Goal: Communication & Community: Share content

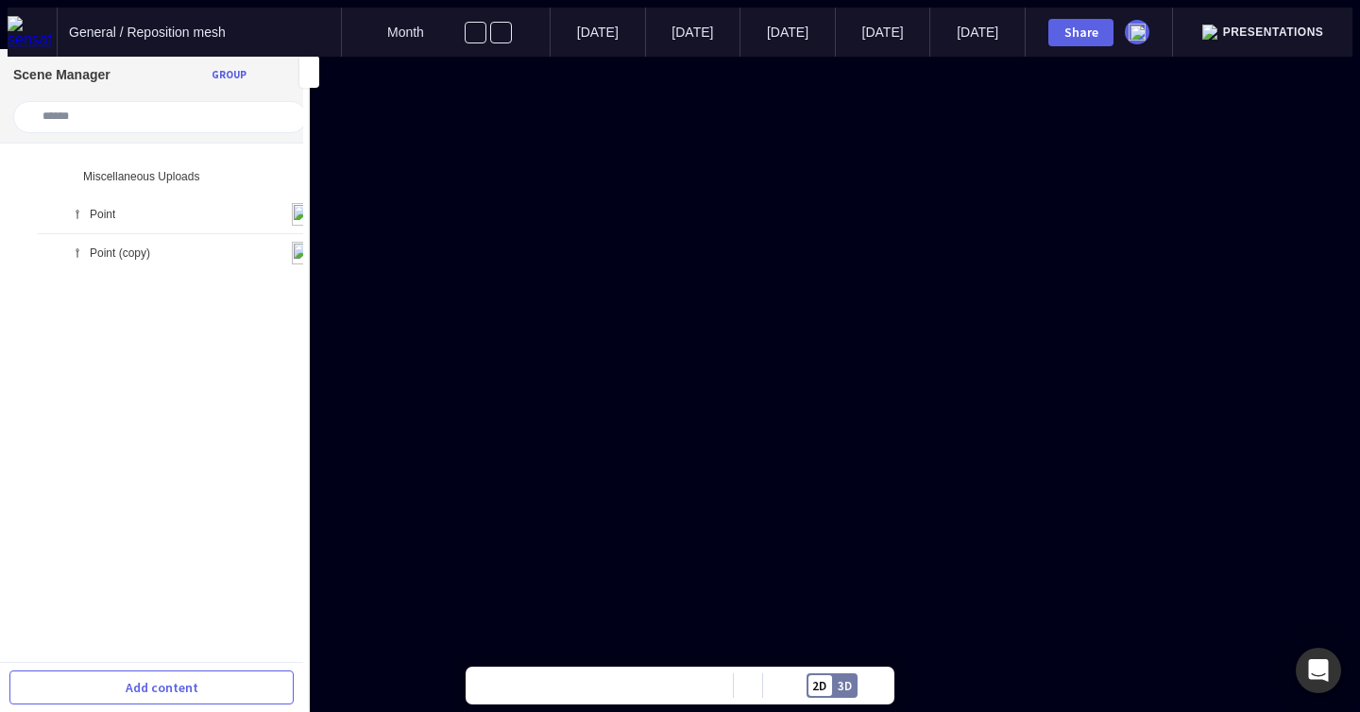
click at [129, 278] on ul "Miscellaneous Uploads Point Point (copy)" at bounding box center [151, 418] width 303 height 519
click at [149, 281] on ul "Miscellaneous Uploads Point Point (copy)" at bounding box center [151, 418] width 303 height 519
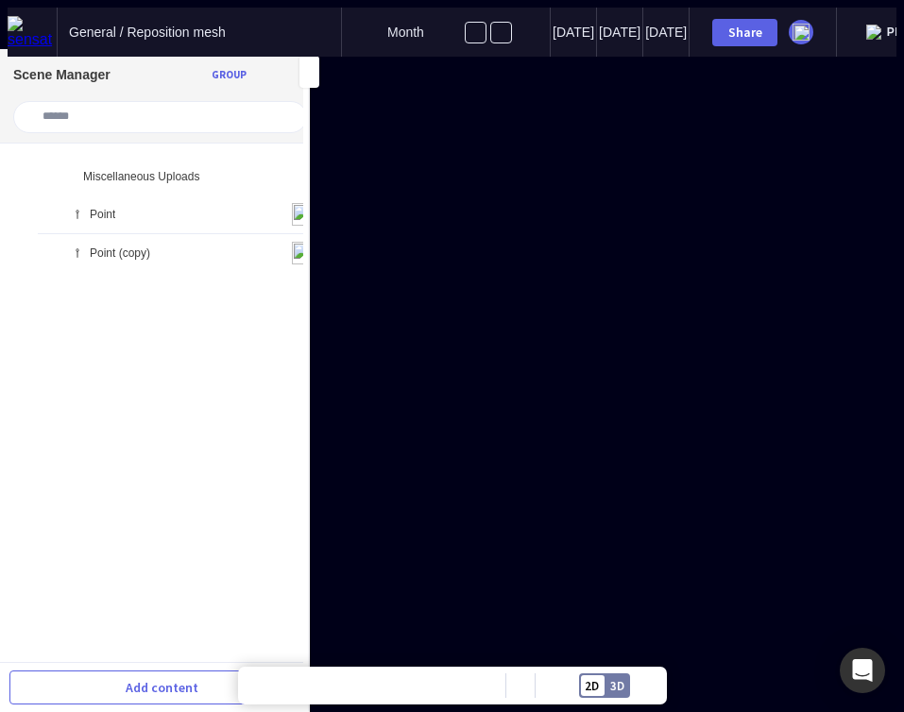
click at [151, 332] on ul "Miscellaneous Uploads Point Point (copy)" at bounding box center [151, 418] width 303 height 519
click at [243, 203] on mapp-icon at bounding box center [254, 214] width 23 height 23
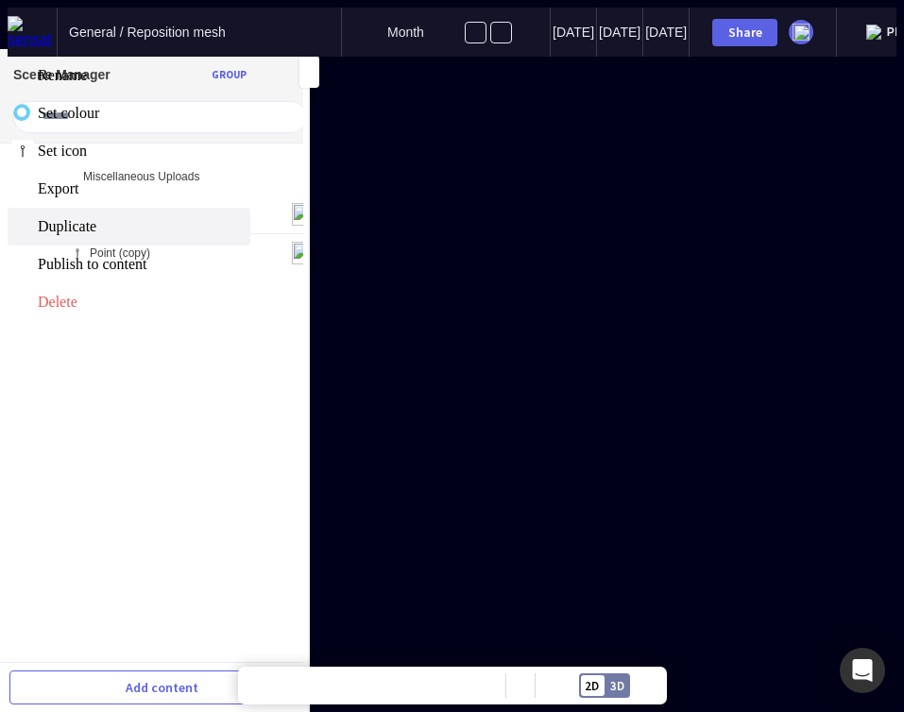
click at [193, 235] on span "Duplicate" at bounding box center [142, 226] width 209 height 17
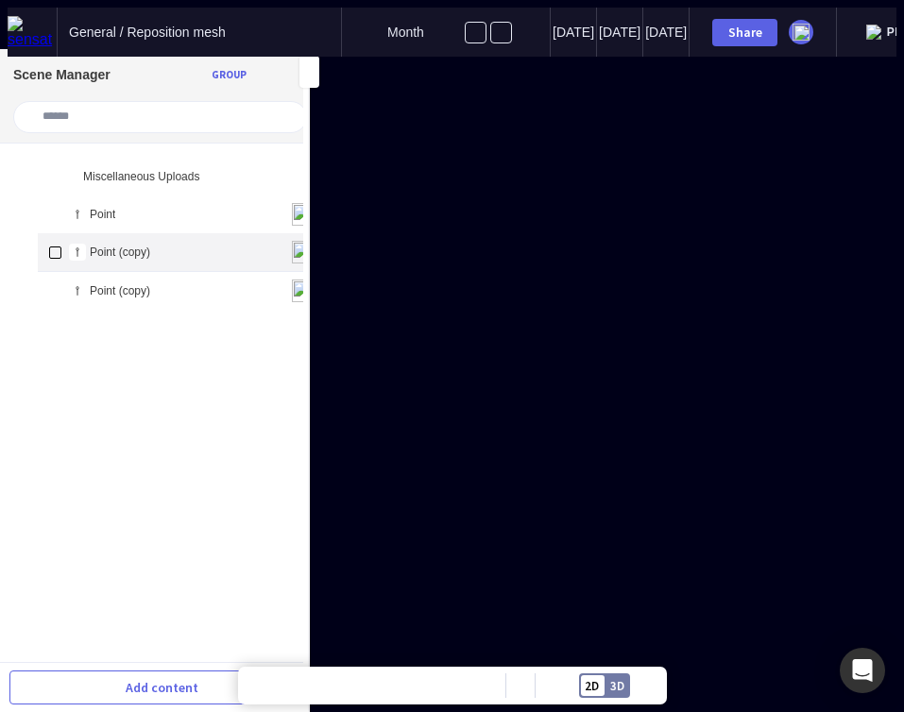
click at [292, 241] on img at bounding box center [303, 252] width 23 height 23
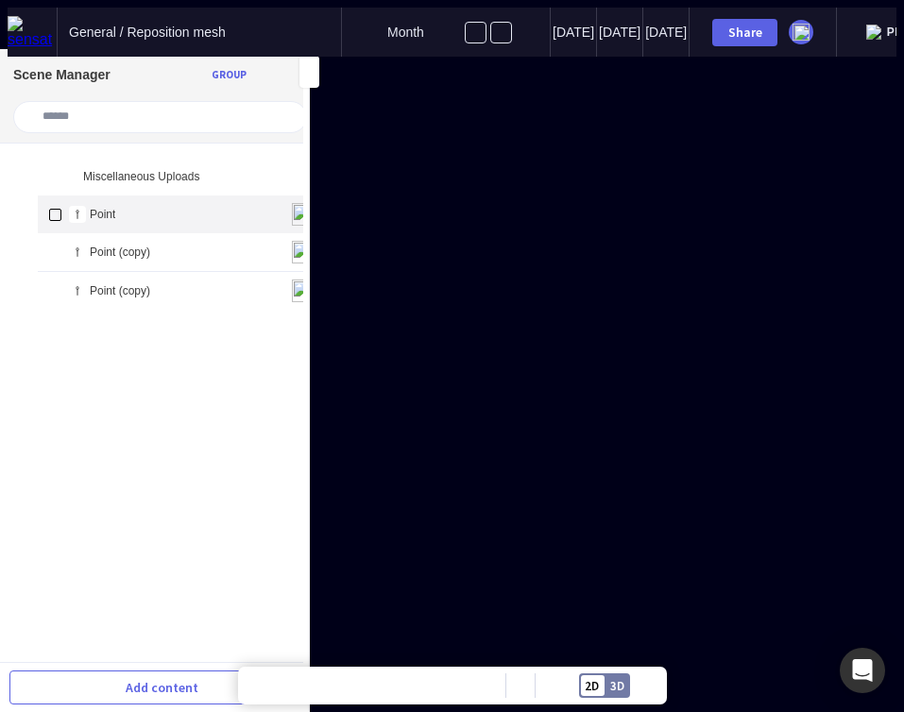
click at [281, 208] on div "Point" at bounding box center [182, 215] width 288 height 38
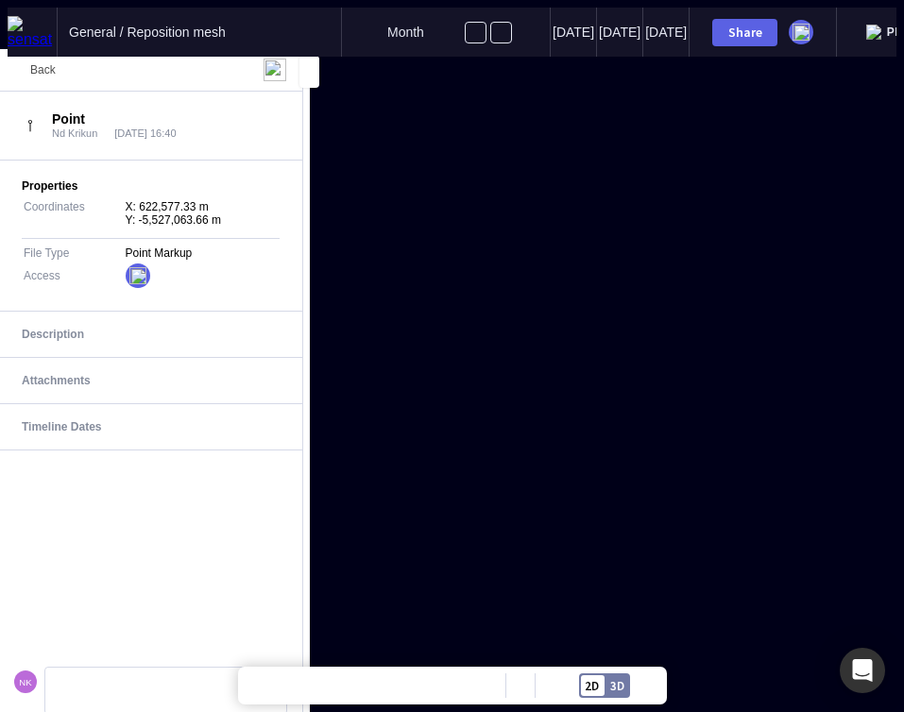
click at [39, 59] on div "Back" at bounding box center [31, 70] width 50 height 23
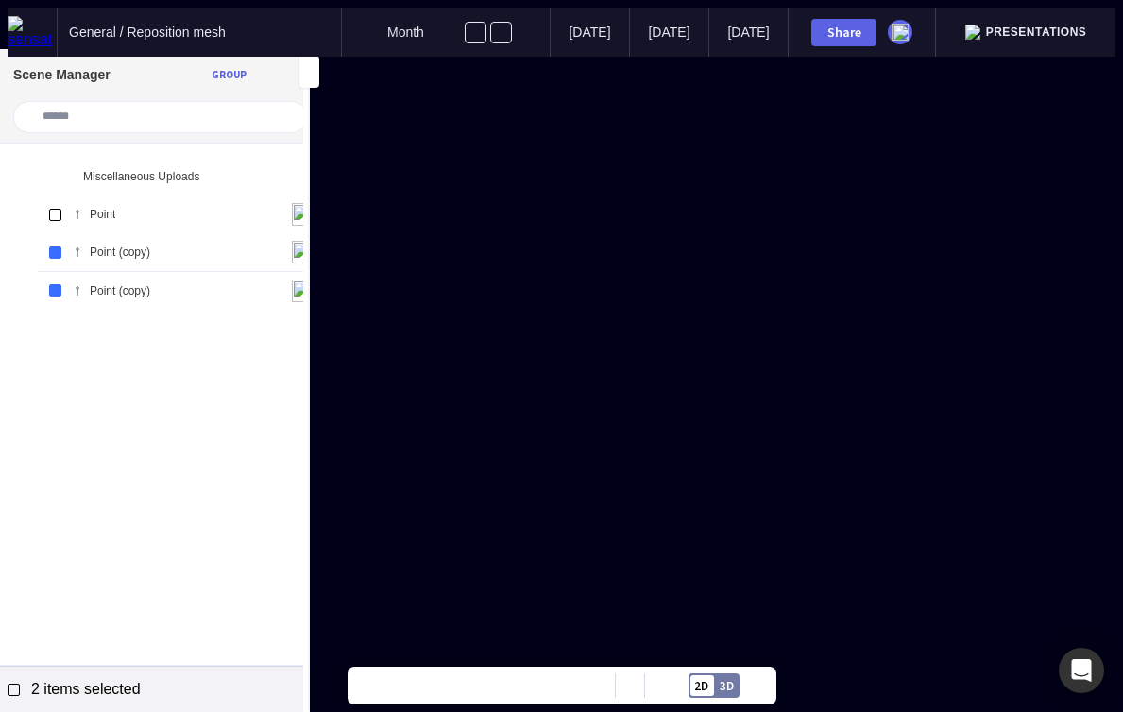
click at [276, 688] on mapp-icon at bounding box center [277, 689] width 26 height 26
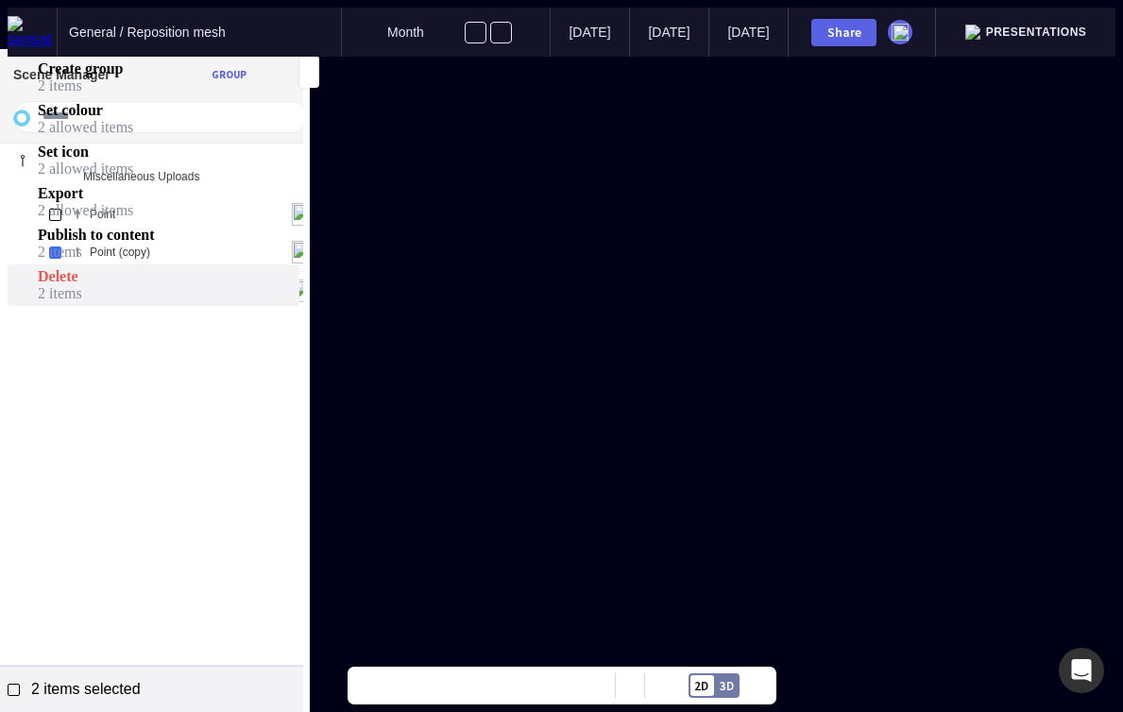
click at [257, 302] on span "2 items" at bounding box center [167, 293] width 258 height 17
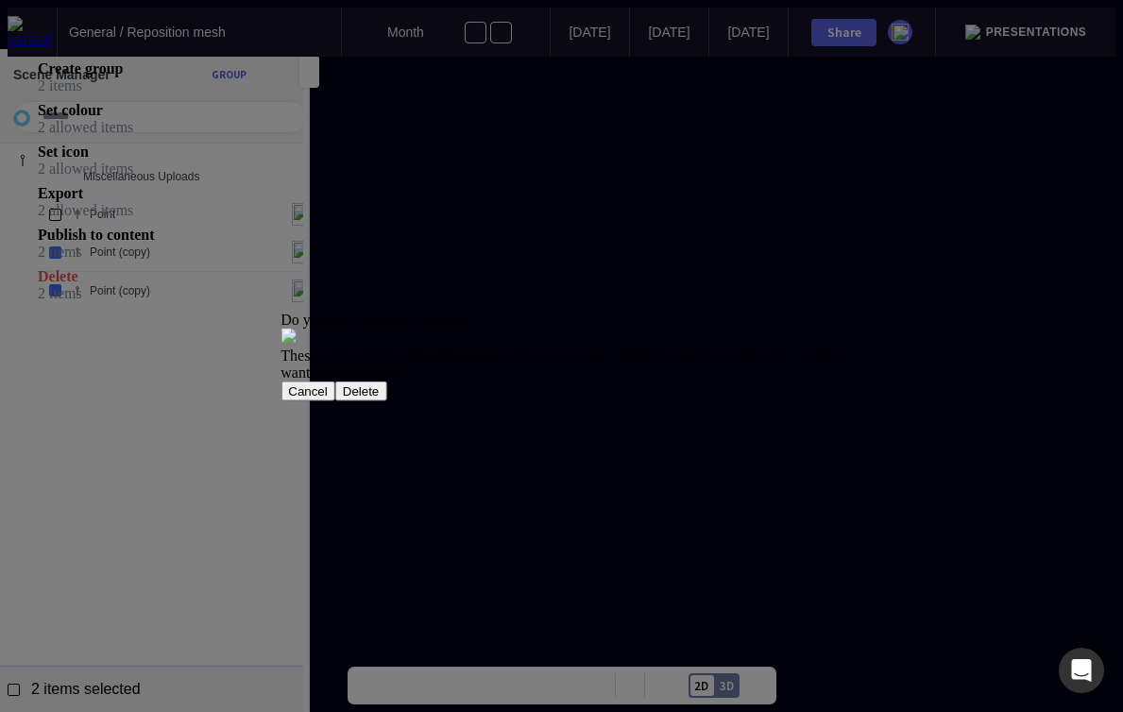
click at [387, 401] on button "Delete" at bounding box center [361, 392] width 52 height 20
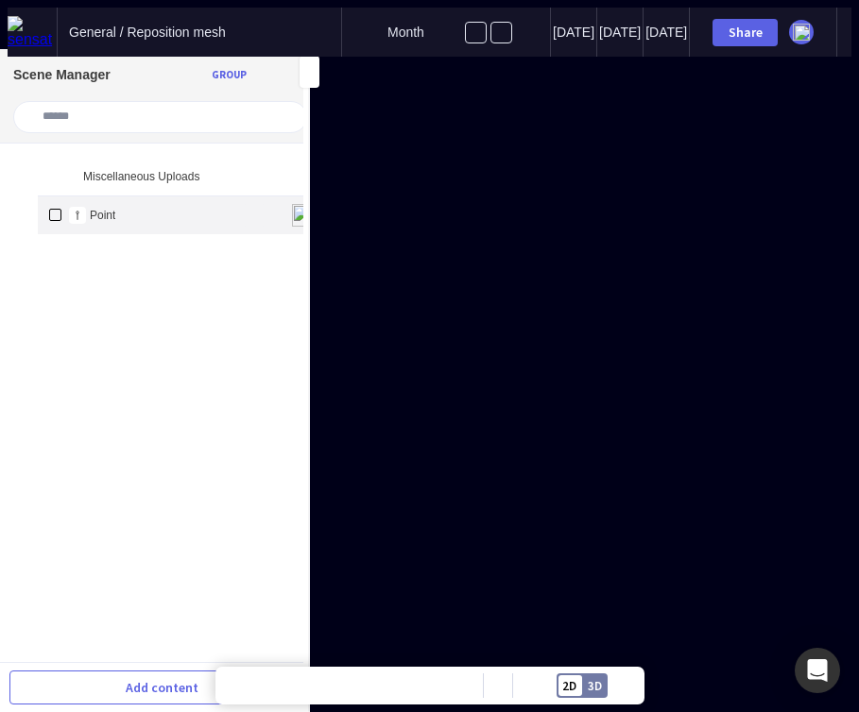
click at [243, 204] on mapp-icon at bounding box center [254, 215] width 23 height 23
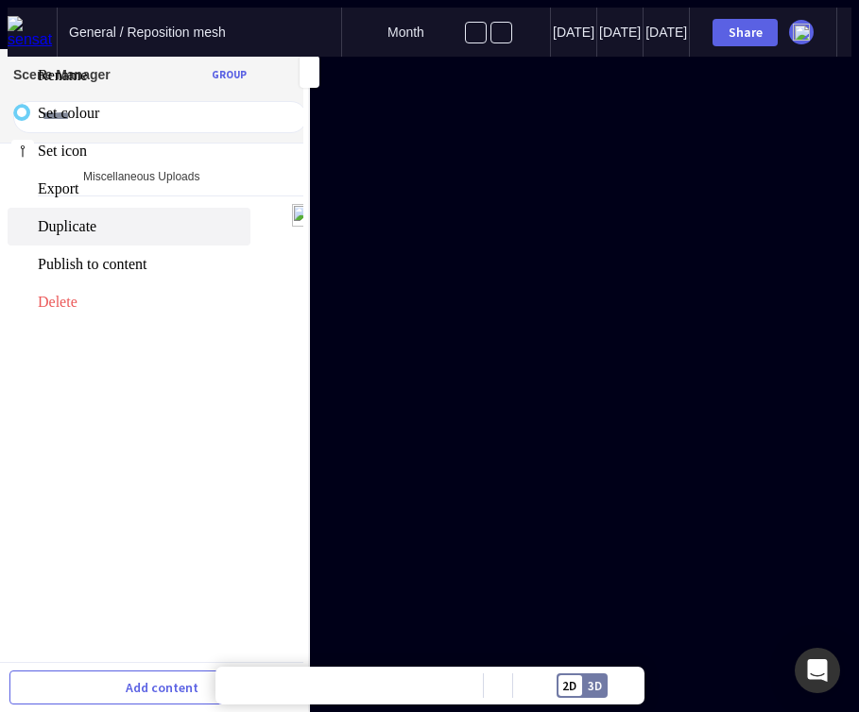
click at [197, 235] on span "Duplicate" at bounding box center [142, 226] width 209 height 17
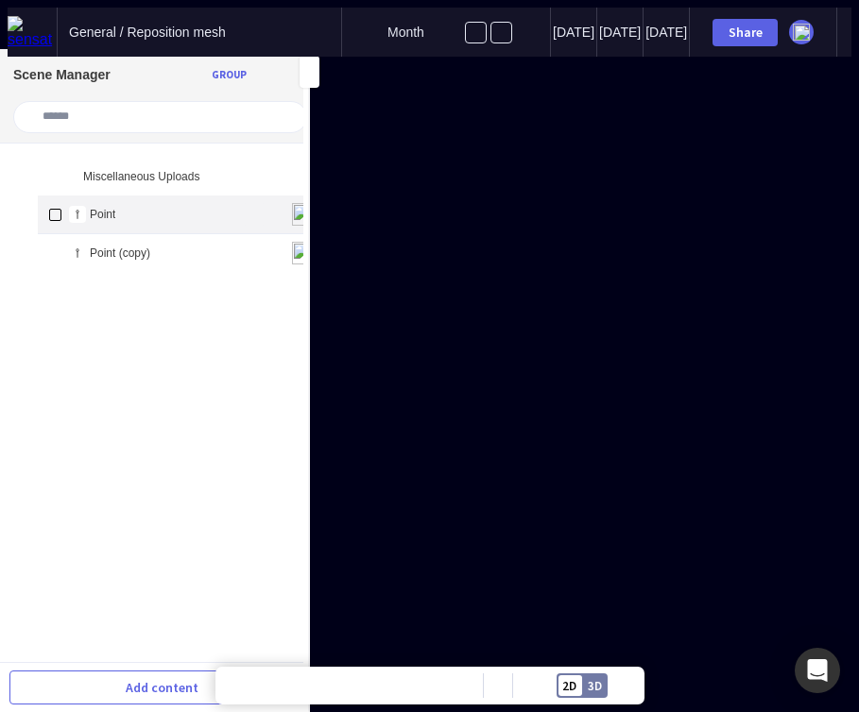
click at [243, 203] on mapp-icon at bounding box center [254, 214] width 23 height 23
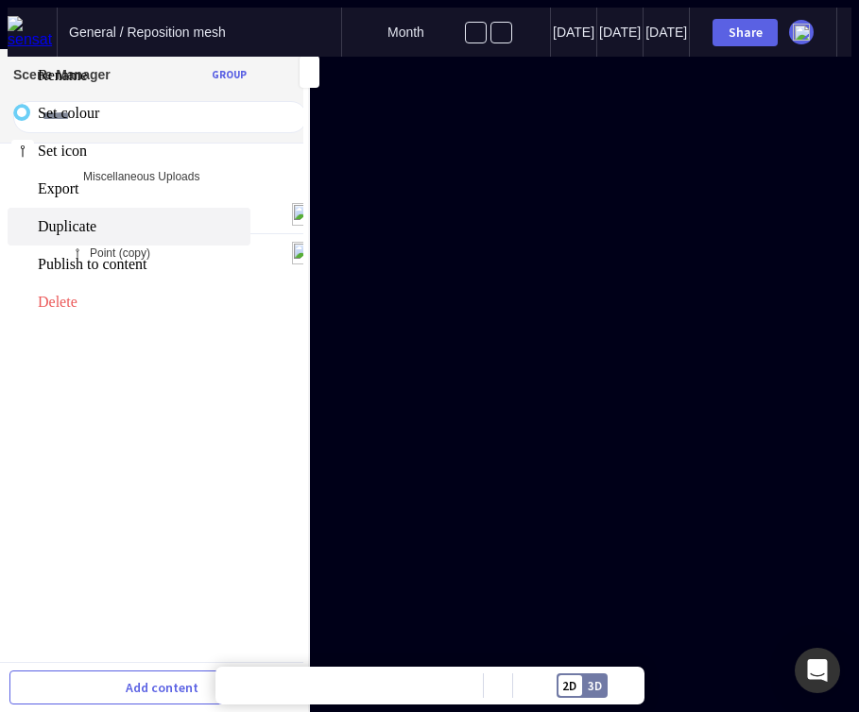
click at [199, 235] on span "Duplicate" at bounding box center [142, 226] width 209 height 17
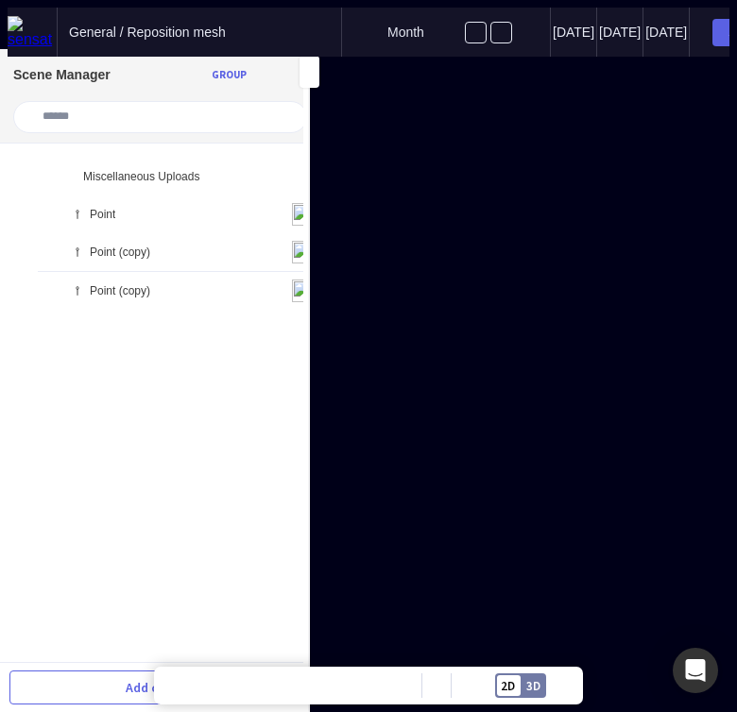
click at [210, 338] on ul "Miscellaneous Uploads Point Point (copy) Point (copy)" at bounding box center [151, 418] width 303 height 519
click at [208, 437] on ul "Miscellaneous Uploads Point Point (copy) Point (copy)" at bounding box center [151, 418] width 303 height 519
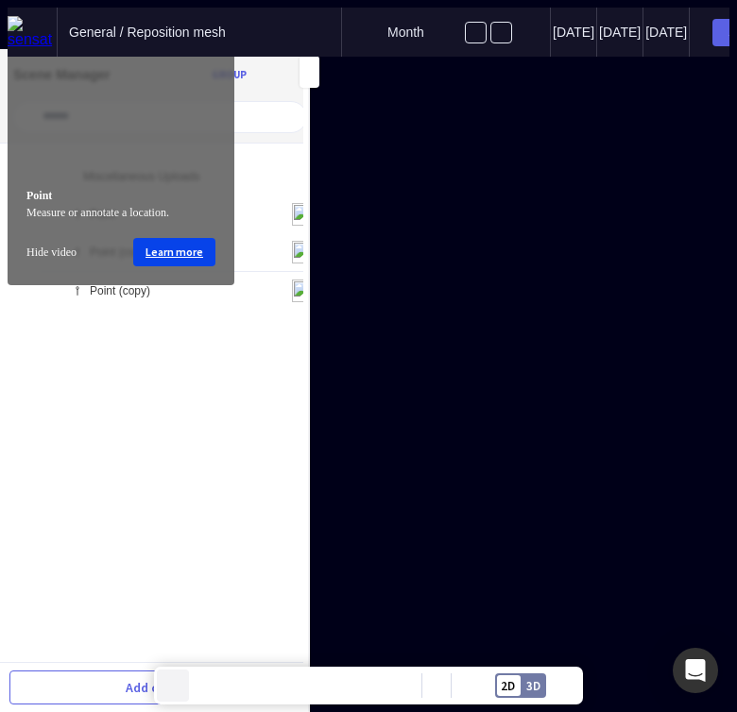
click at [176, 681] on mapp-icon at bounding box center [173, 686] width 28 height 28
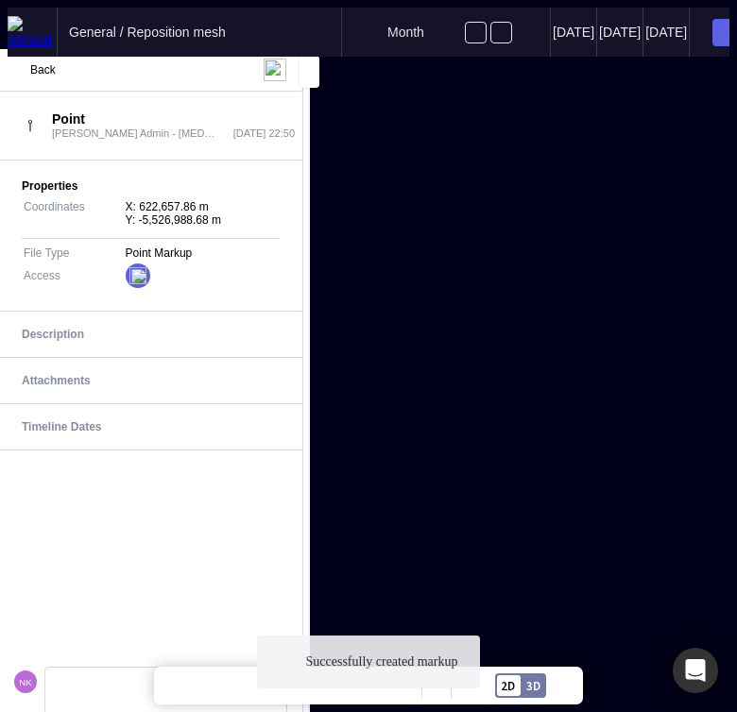
click at [83, 168] on div "Properties Coordinates X: 622,657.86 m Y: -5,526,988.68 m File Type Point Marku…" at bounding box center [150, 236] width 303 height 151
click at [31, 65] on span "Back" at bounding box center [43, 69] width 26 height 13
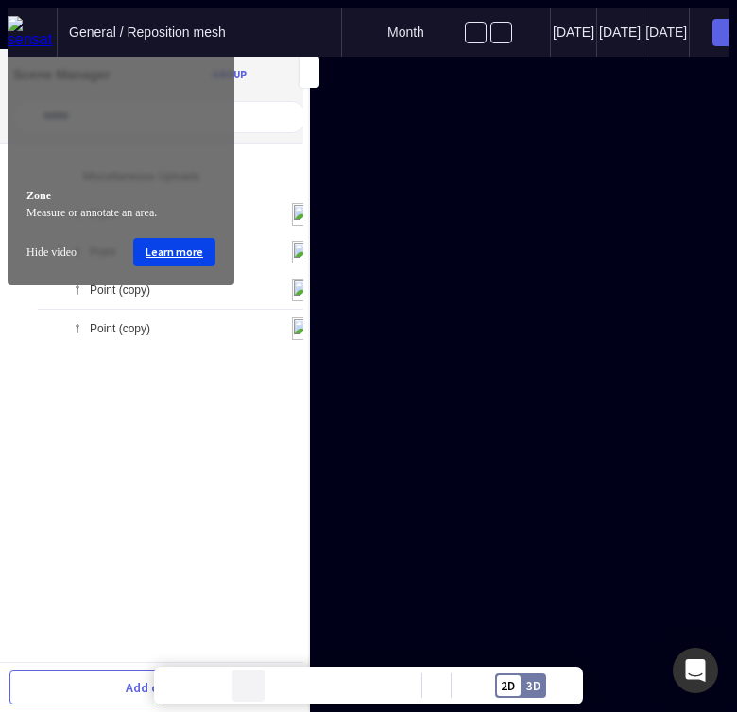
click at [246, 686] on mapp-icon at bounding box center [248, 686] width 28 height 28
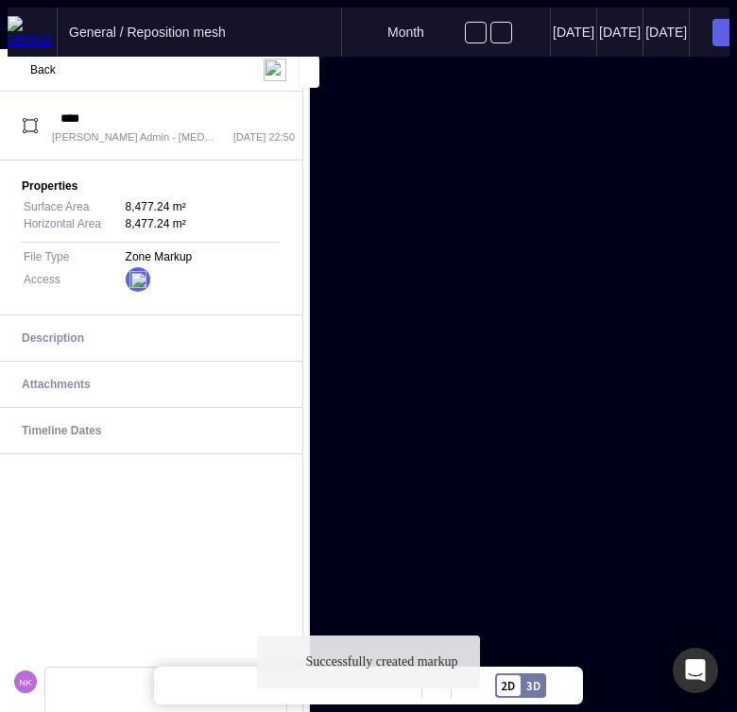
click at [242, 531] on mapp-content-details-comments "NK" at bounding box center [150, 583] width 303 height 258
click at [37, 59] on div "Back" at bounding box center [31, 70] width 50 height 23
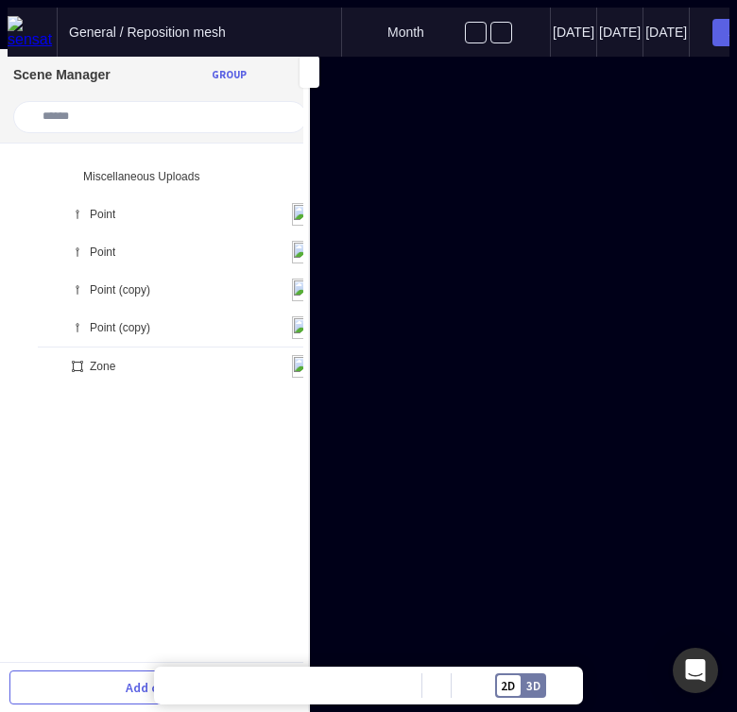
click at [721, 26] on div "Share" at bounding box center [745, 32] width 48 height 13
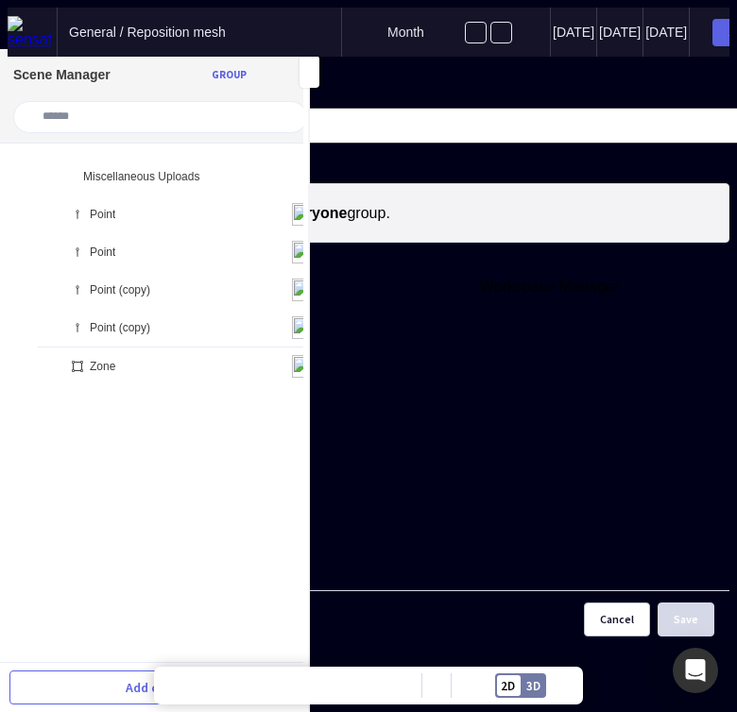
click at [383, 134] on input at bounding box center [387, 126] width 701 height 34
type input "**"
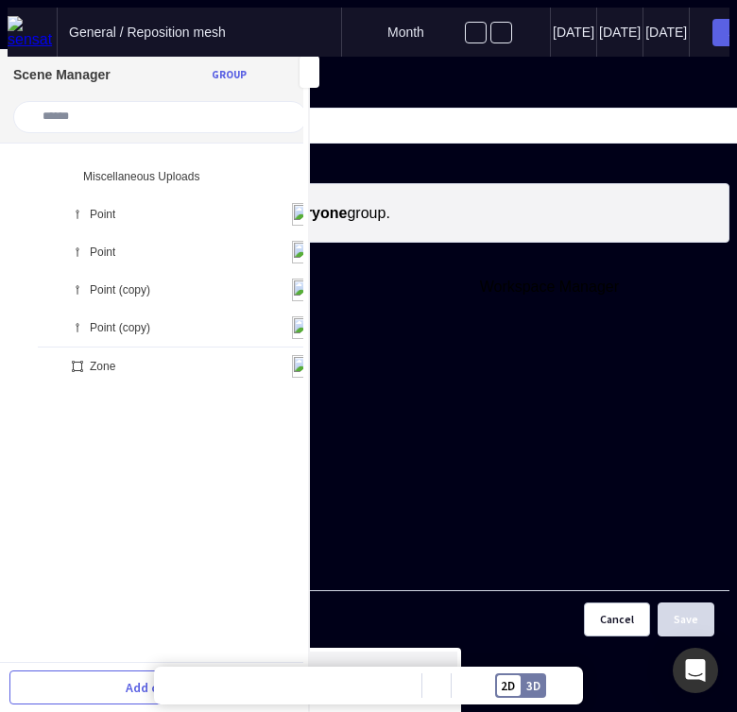
click at [345, 674] on div "ndkrikun@gmail.com" at bounding box center [252, 681] width 402 height 14
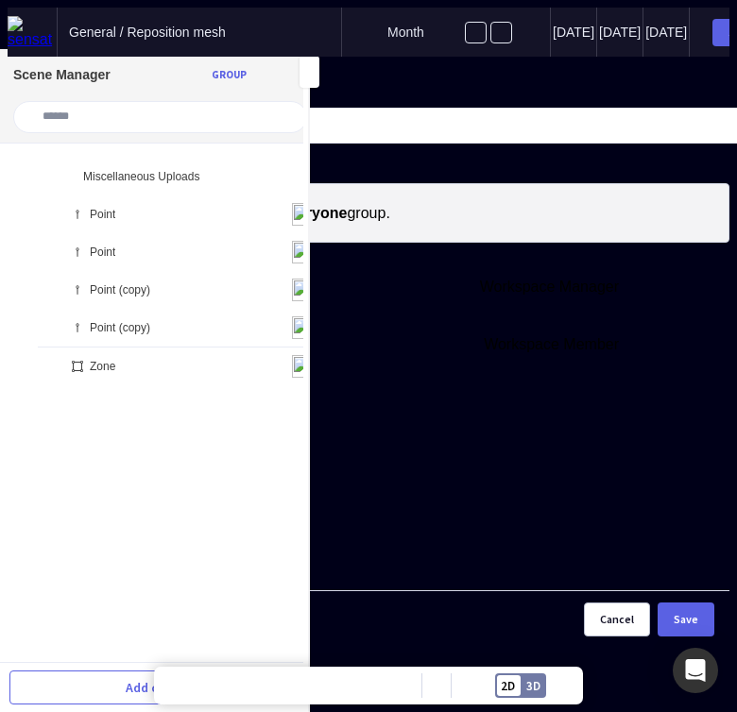
click at [476, 324] on div "Workspace Member" at bounding box center [565, 345] width 179 height 42
click at [657, 628] on button "Save" at bounding box center [685, 620] width 57 height 34
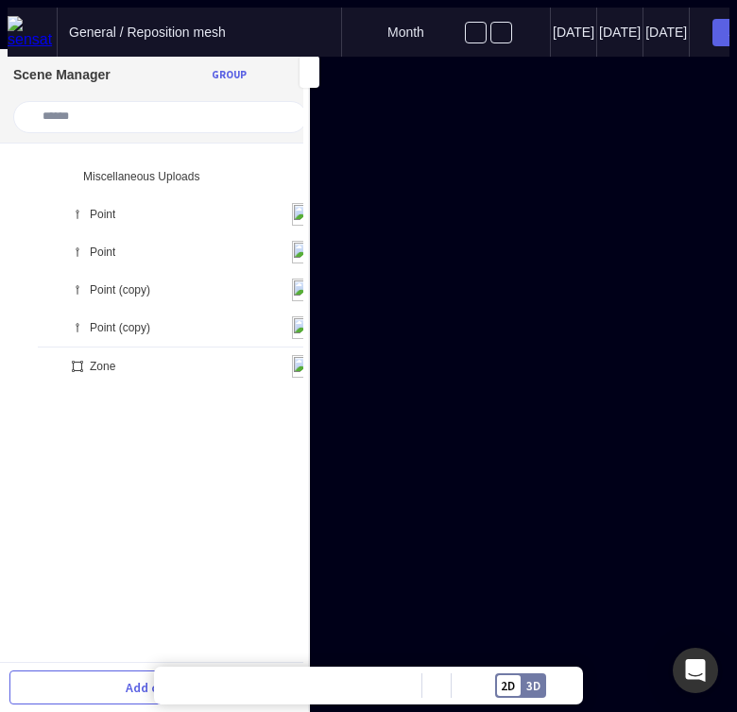
click at [721, 26] on div "Share" at bounding box center [745, 32] width 48 height 13
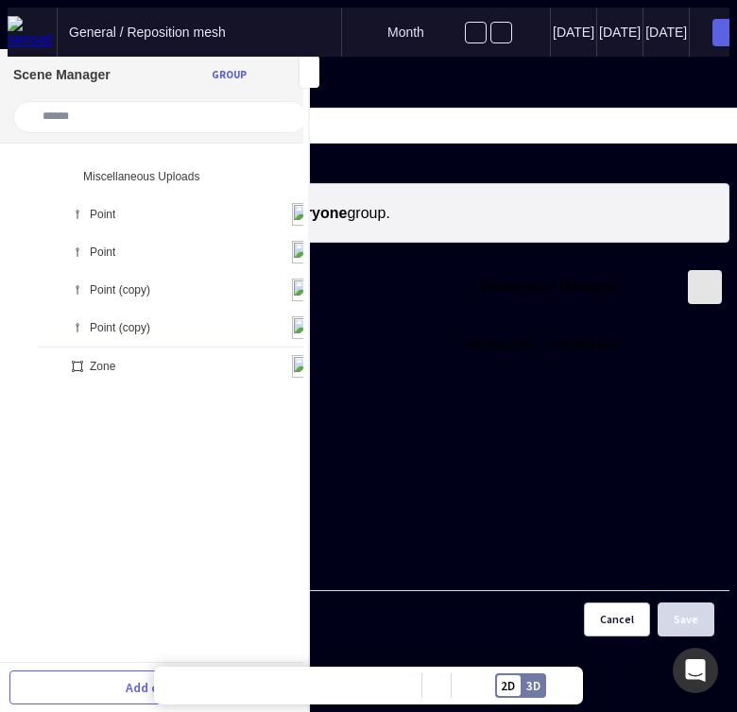
click at [691, 281] on mapp-icon at bounding box center [704, 287] width 26 height 26
click at [657, 616] on button "Save" at bounding box center [685, 620] width 57 height 34
